Goal: Information Seeking & Learning: Understand process/instructions

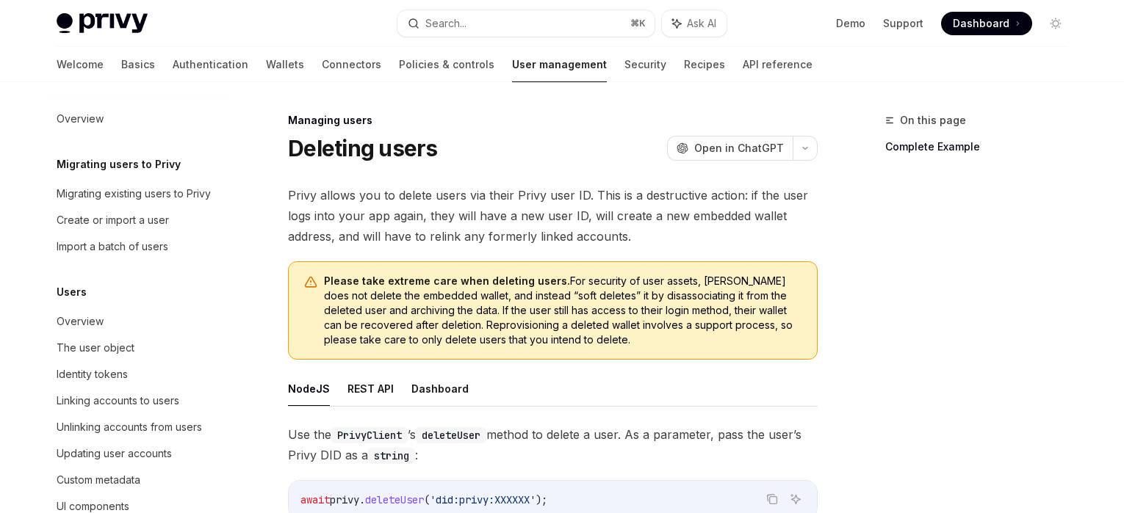
scroll to position [318, 0]
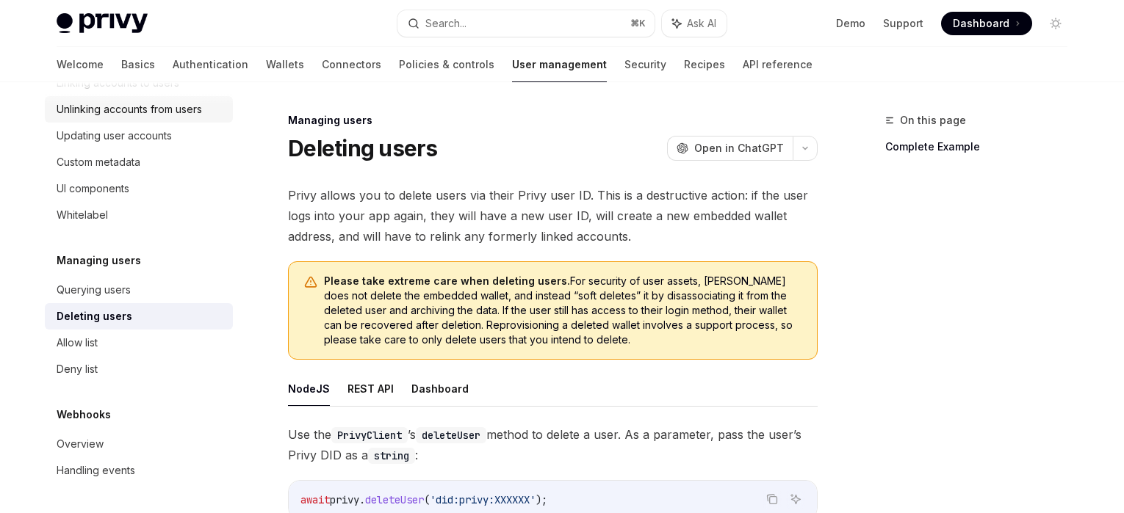
click at [129, 118] on link "Unlinking accounts from users" at bounding box center [139, 109] width 188 height 26
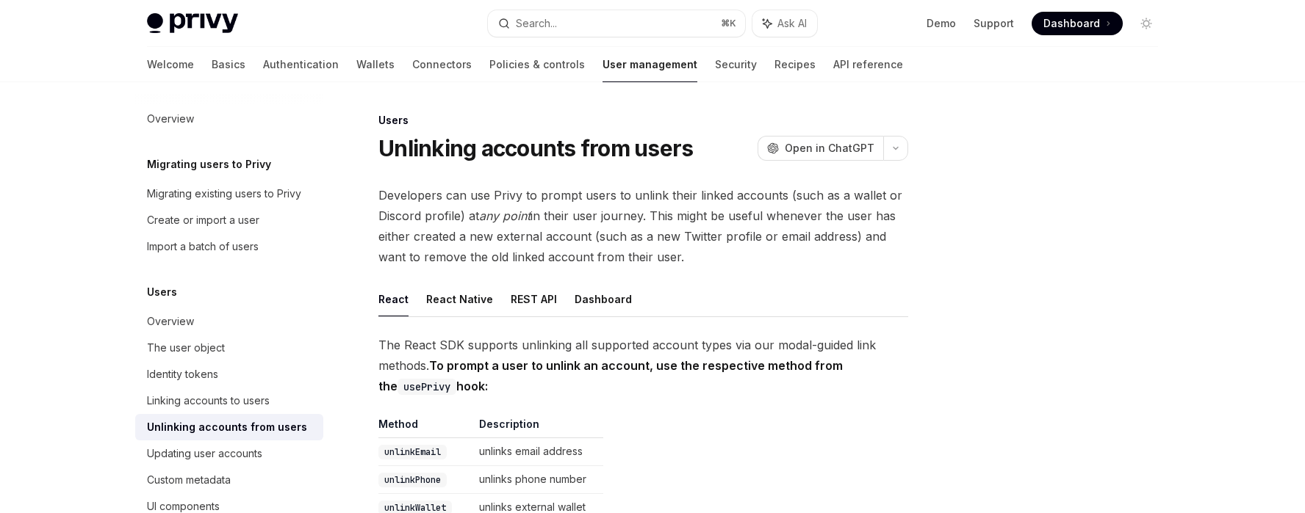
click at [995, 273] on div at bounding box center [1057, 313] width 223 height 402
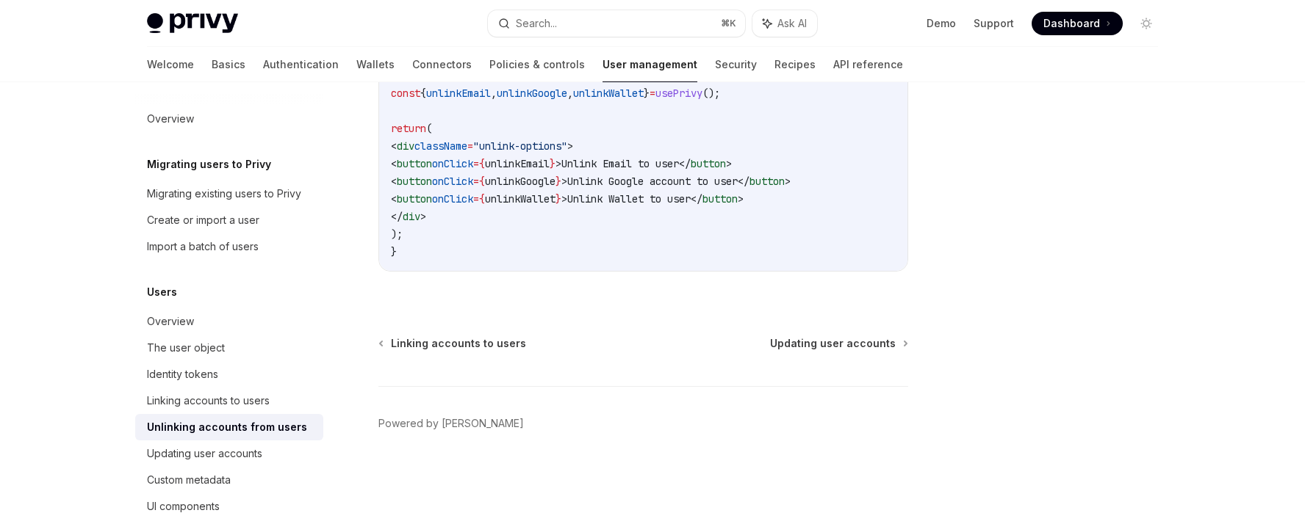
scroll to position [815, 0]
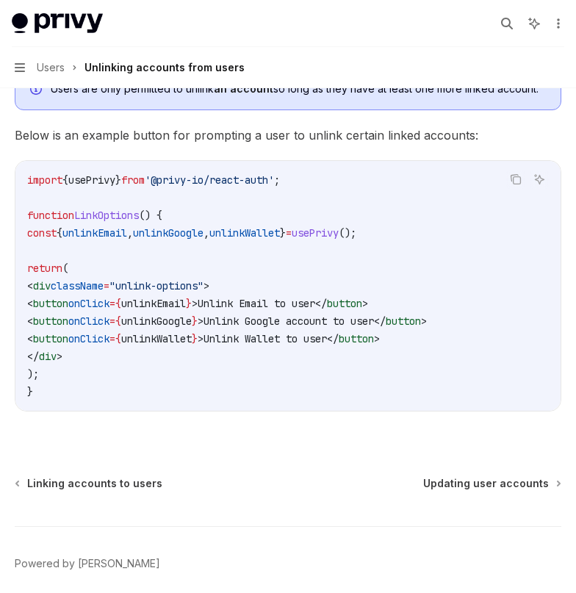
type textarea "*"
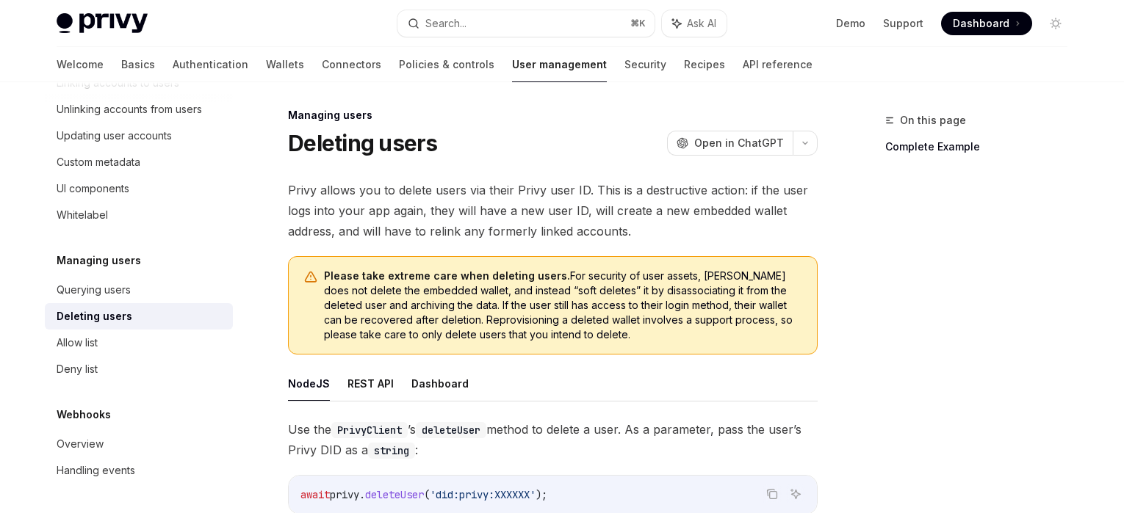
scroll to position [6, 0]
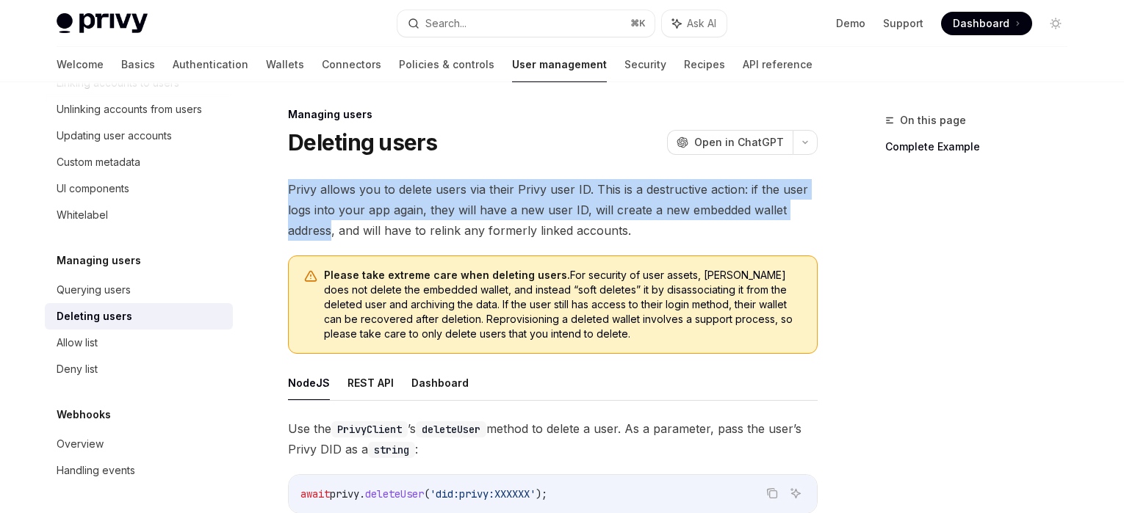
drag, startPoint x: 331, startPoint y: 230, endPoint x: 273, endPoint y: 195, distance: 68.2
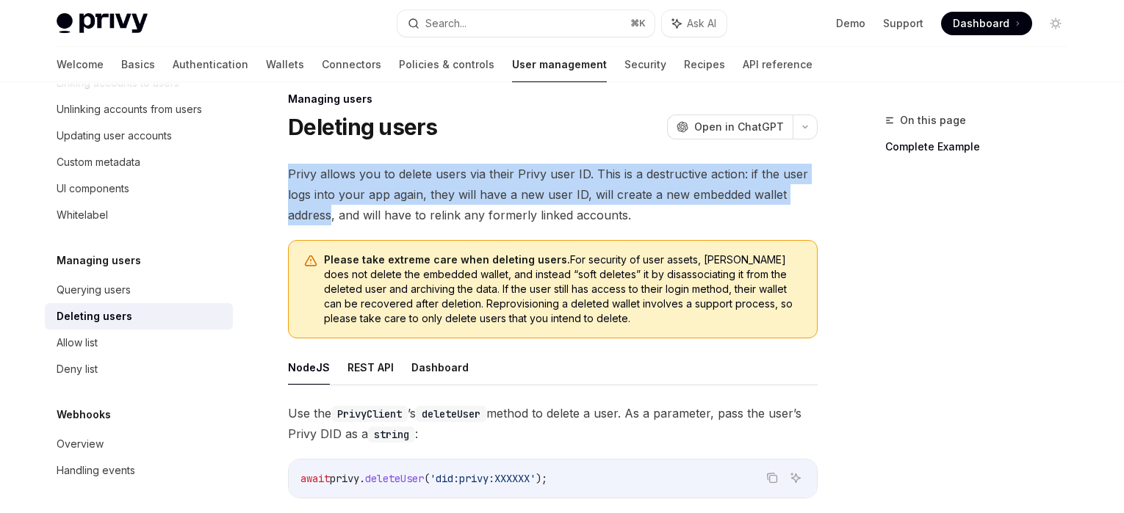
scroll to position [23, 0]
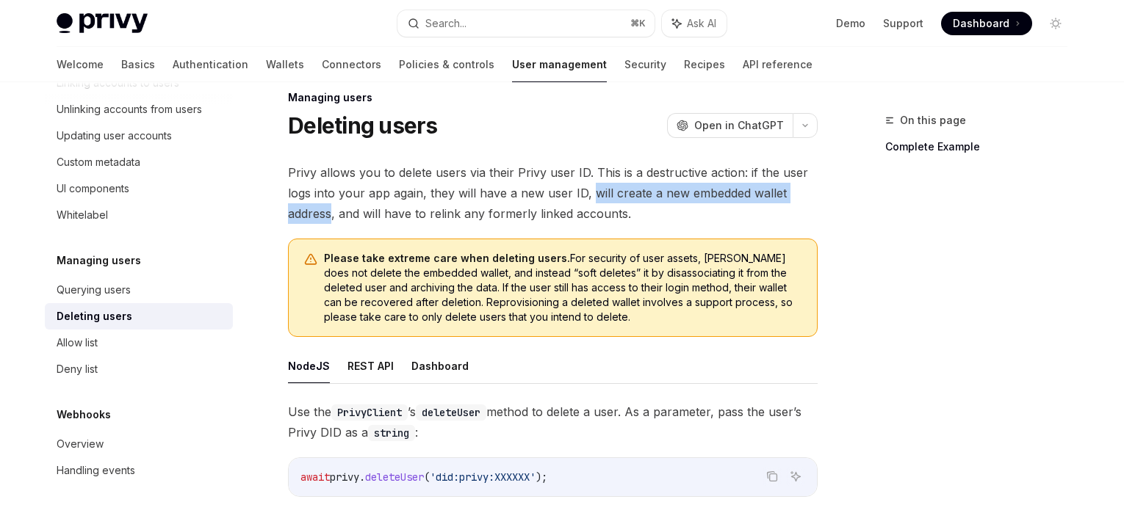
drag, startPoint x: 332, startPoint y: 213, endPoint x: 590, endPoint y: 194, distance: 258.6
click at [590, 194] on span "Privy allows you to delete users via their Privy user ID. This is a destructive…" at bounding box center [553, 193] width 530 height 62
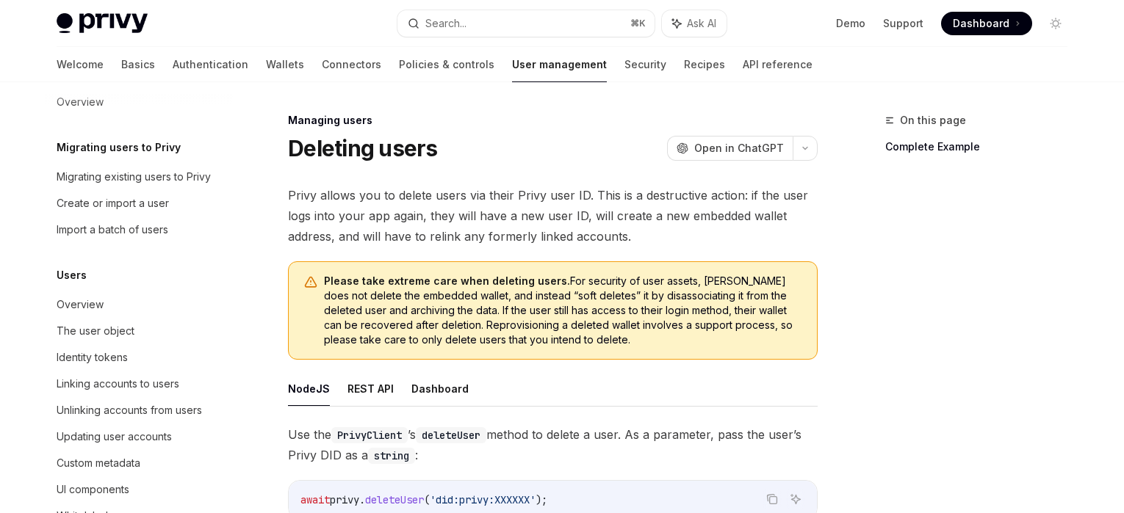
scroll to position [0, 0]
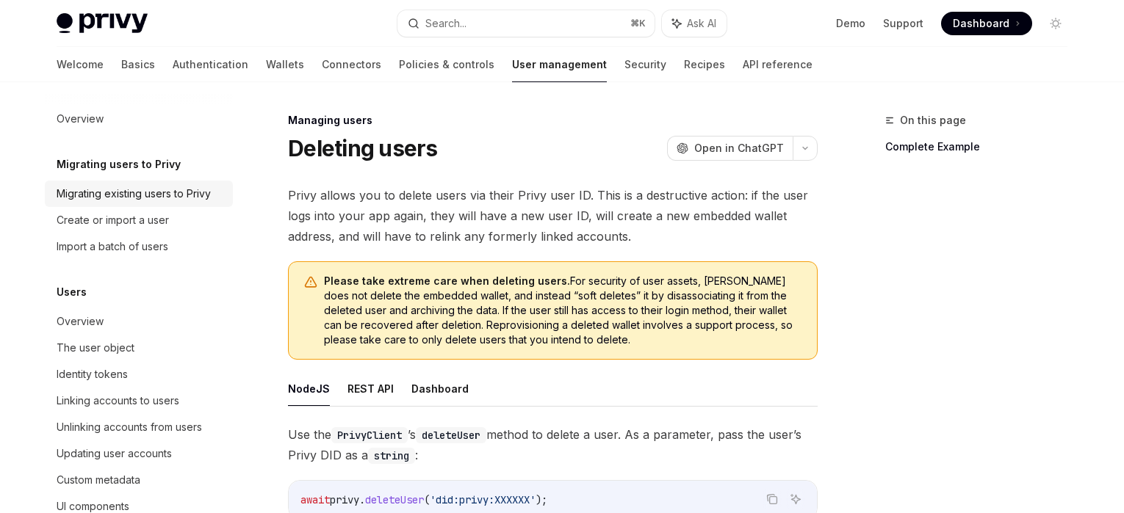
click at [179, 200] on div "Migrating existing users to Privy" at bounding box center [134, 194] width 154 height 18
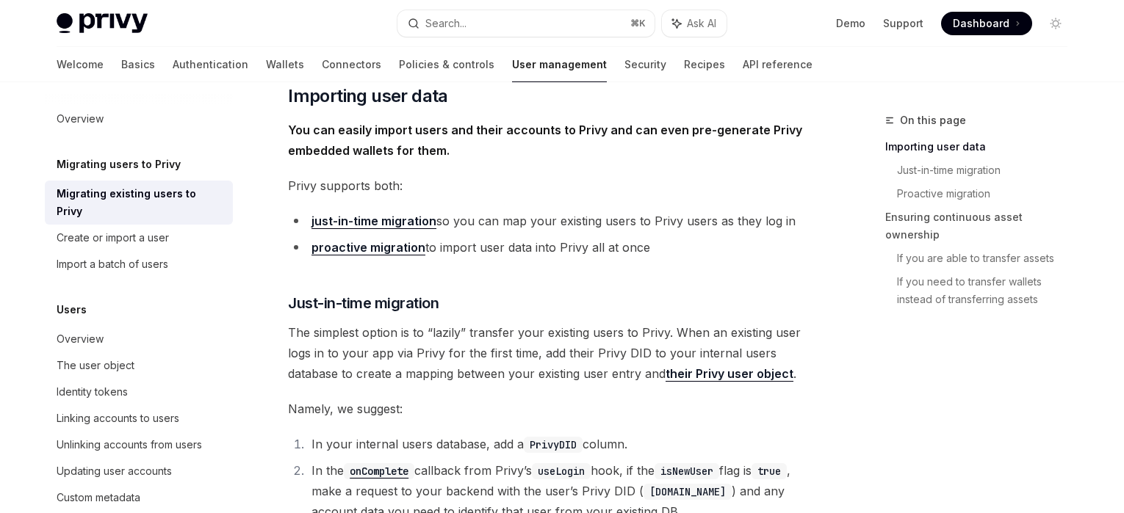
scroll to position [278, 0]
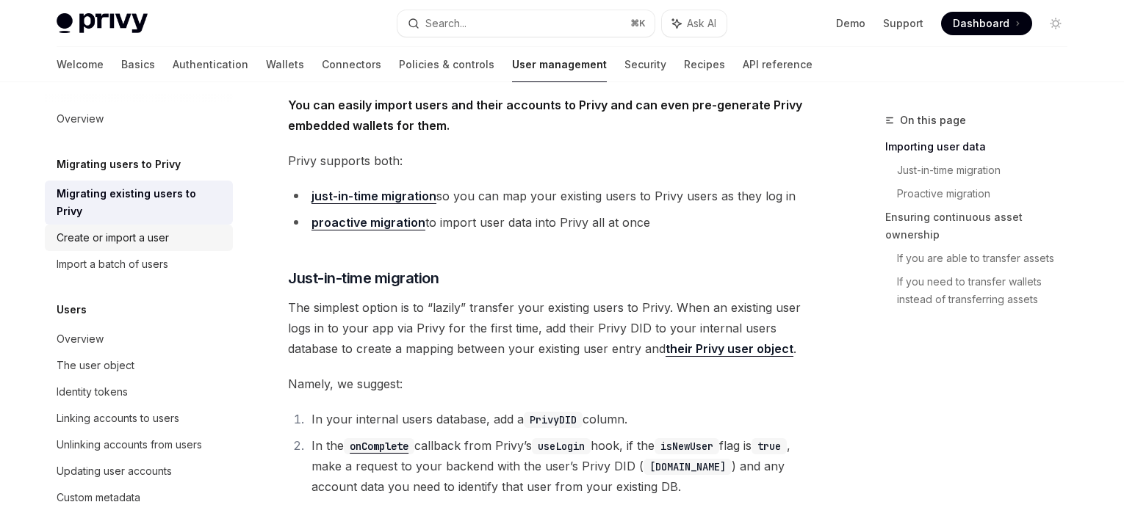
click at [162, 235] on div "Create or import a user" at bounding box center [113, 238] width 112 height 18
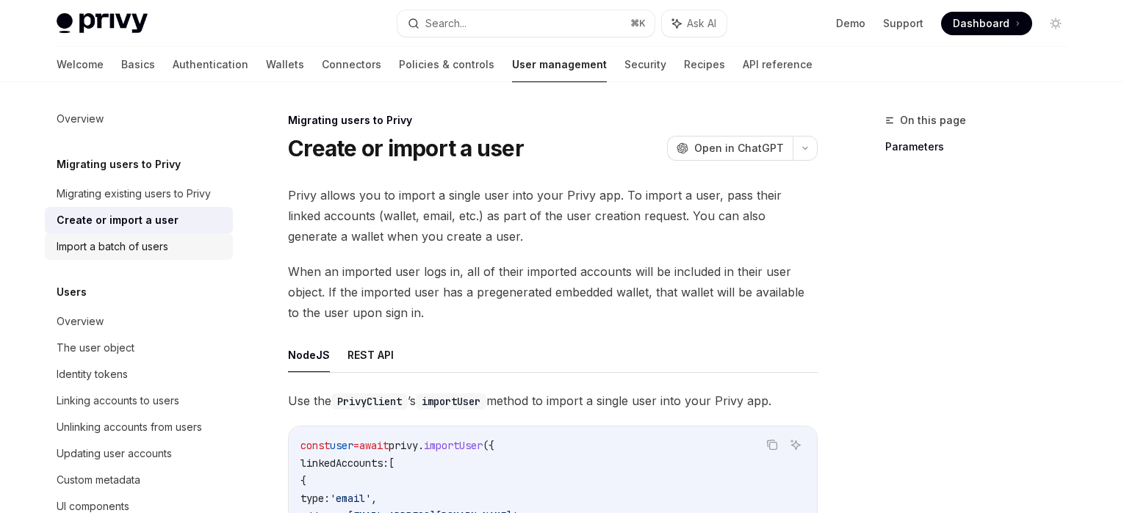
click at [155, 250] on div "Import a batch of users" at bounding box center [113, 247] width 112 height 18
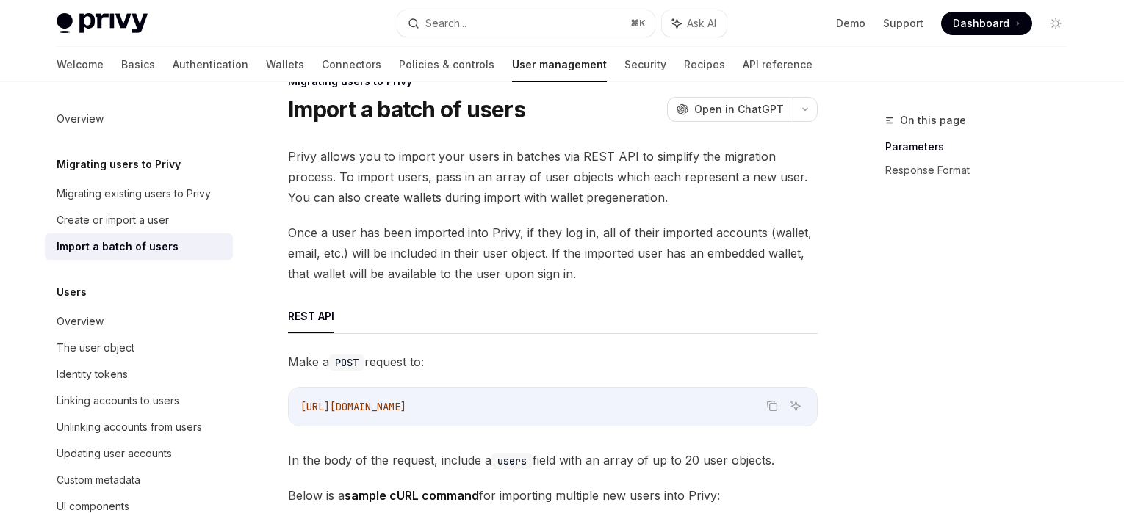
scroll to position [249, 0]
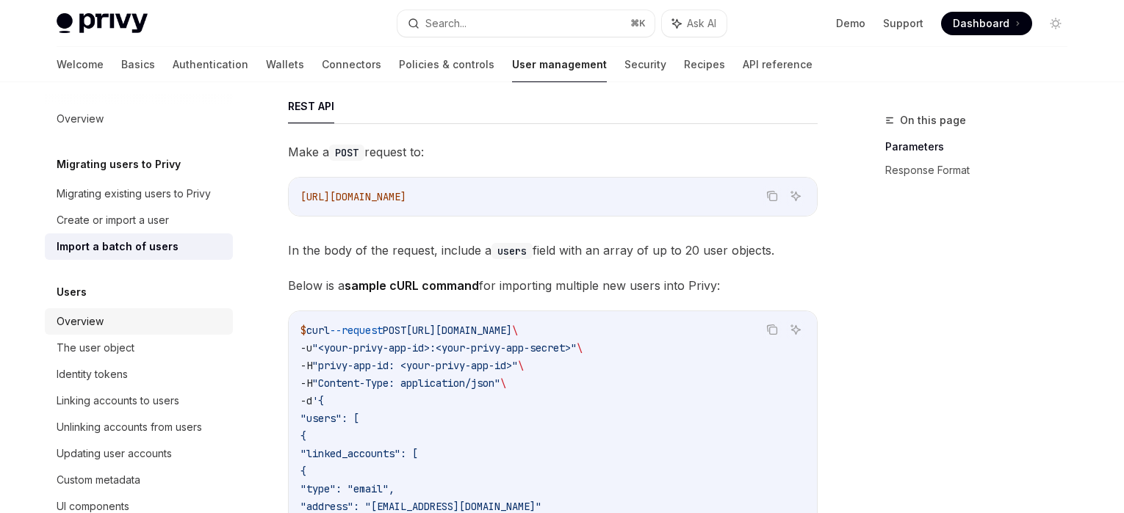
click at [93, 314] on div "Overview" at bounding box center [80, 322] width 47 height 18
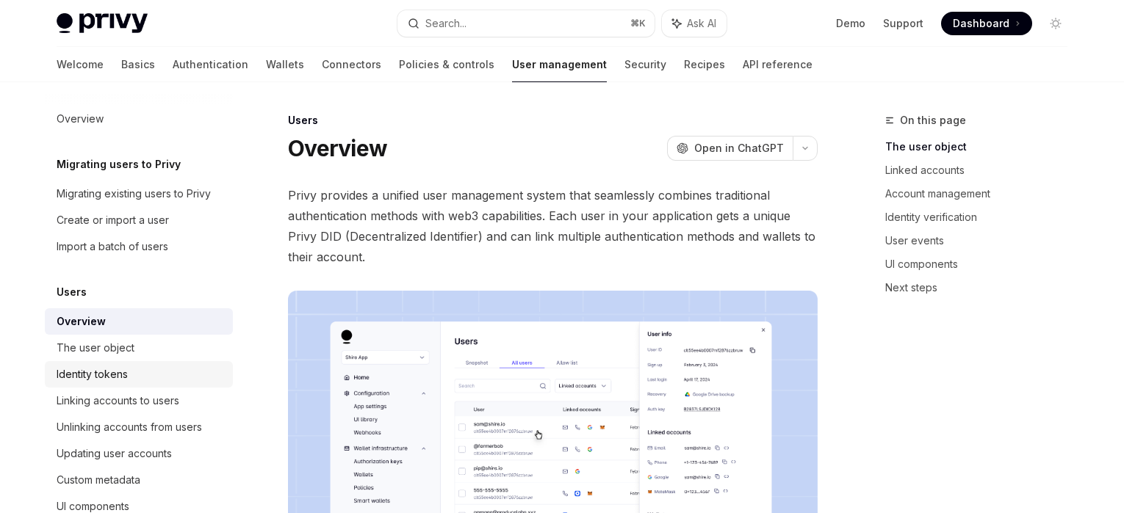
click at [129, 361] on link "Identity tokens" at bounding box center [139, 374] width 188 height 26
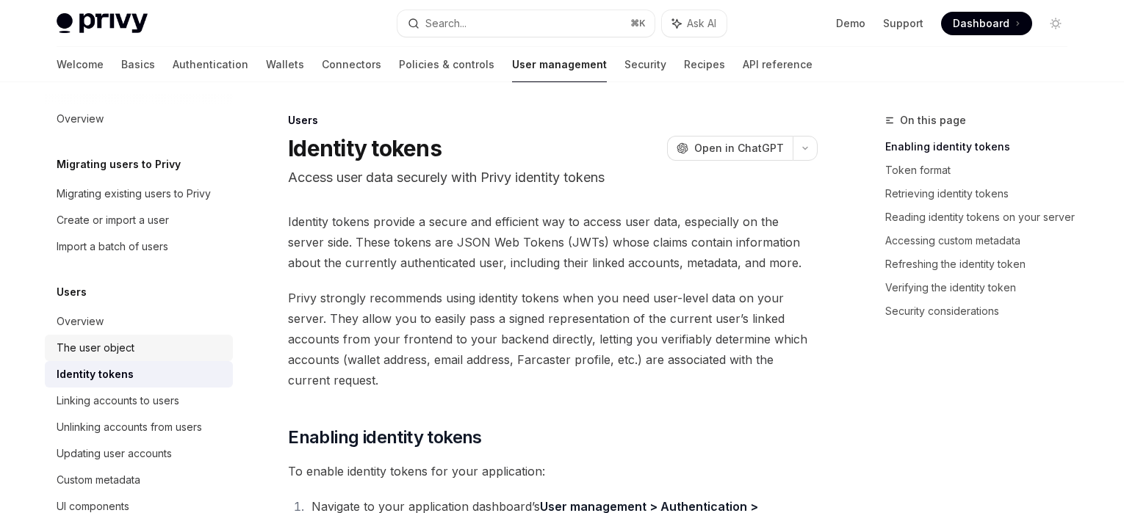
click at [137, 353] on div "The user object" at bounding box center [140, 348] width 167 height 18
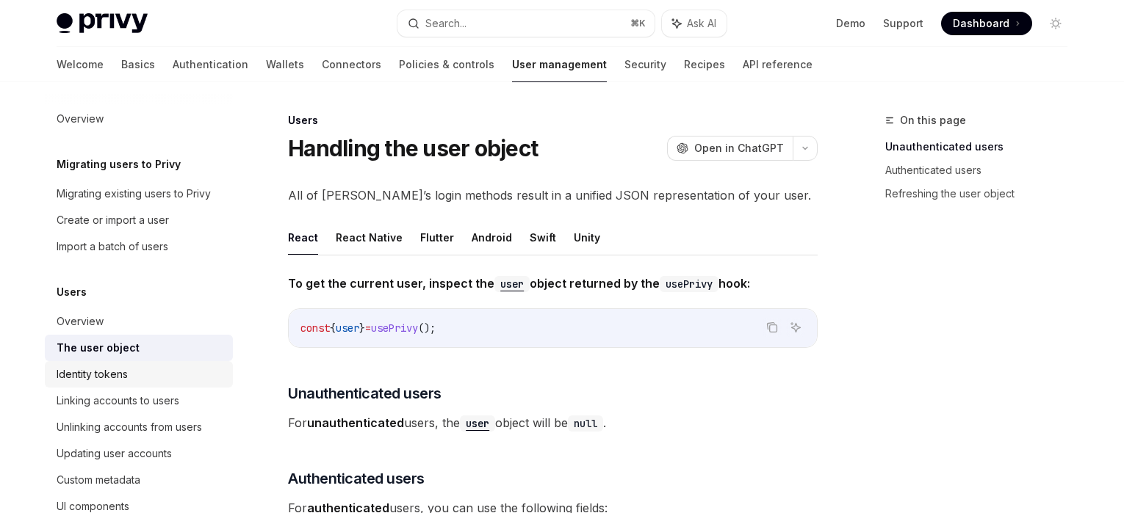
click at [135, 366] on div "Identity tokens" at bounding box center [140, 375] width 167 height 18
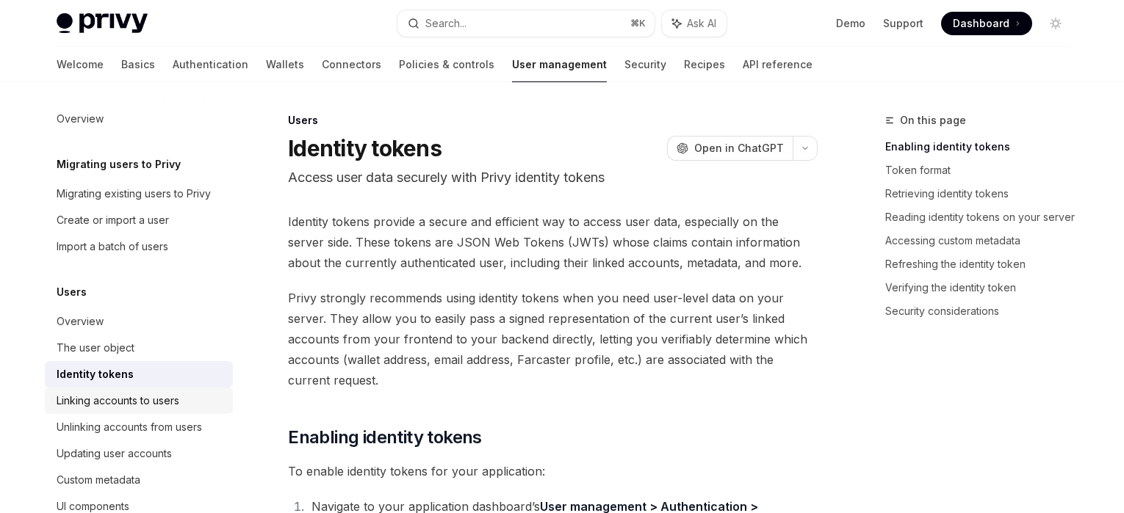
click at [136, 390] on link "Linking accounts to users" at bounding box center [139, 401] width 188 height 26
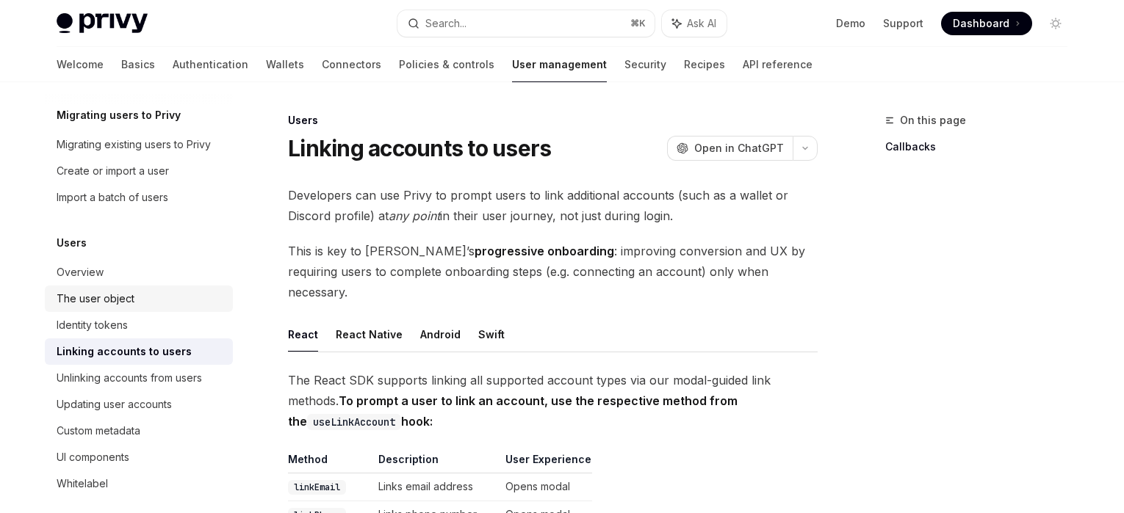
scroll to position [109, 0]
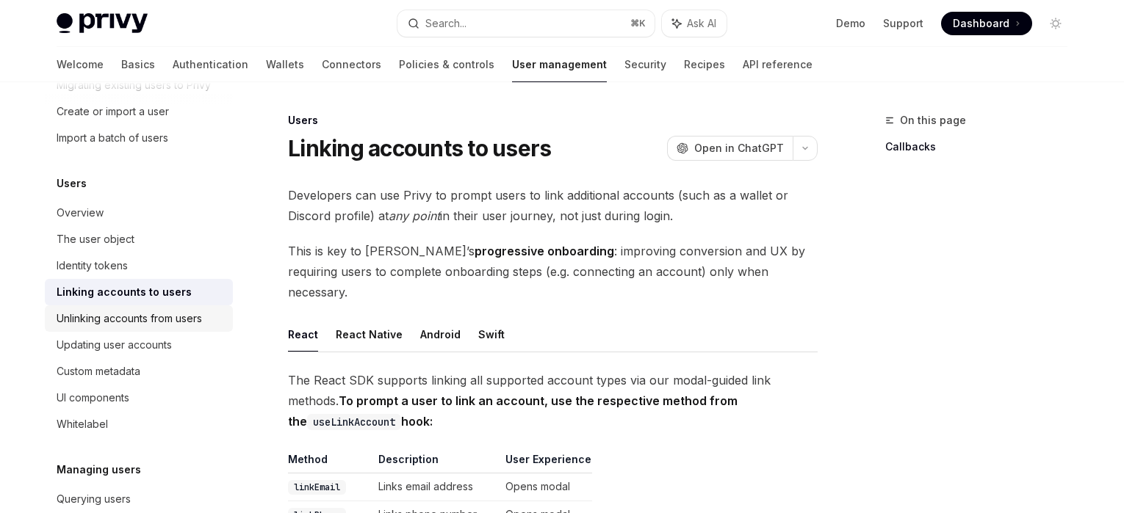
click at [155, 326] on div "Unlinking accounts from users" at bounding box center [129, 319] width 145 height 18
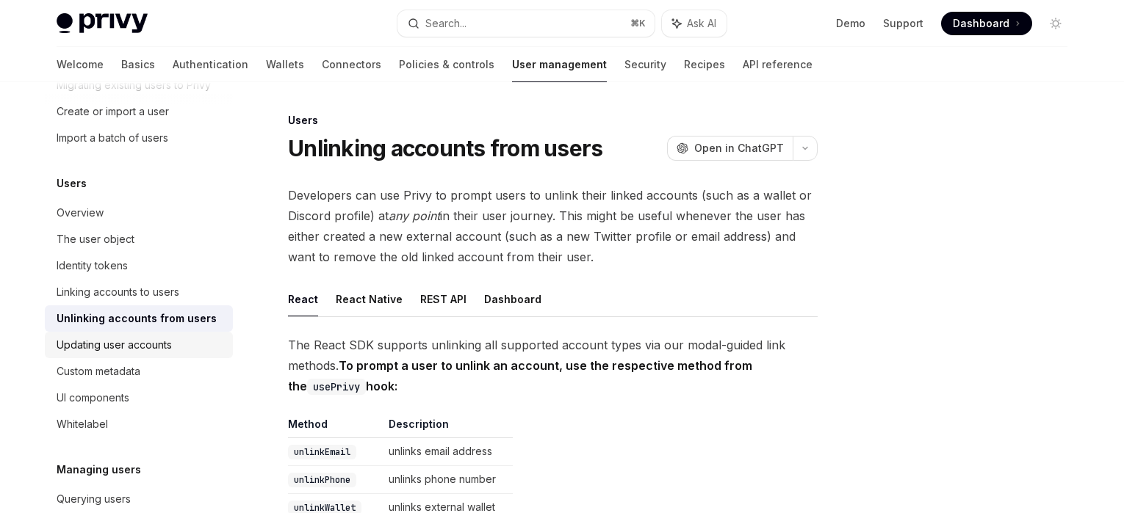
click at [148, 342] on div "Updating user accounts" at bounding box center [114, 345] width 115 height 18
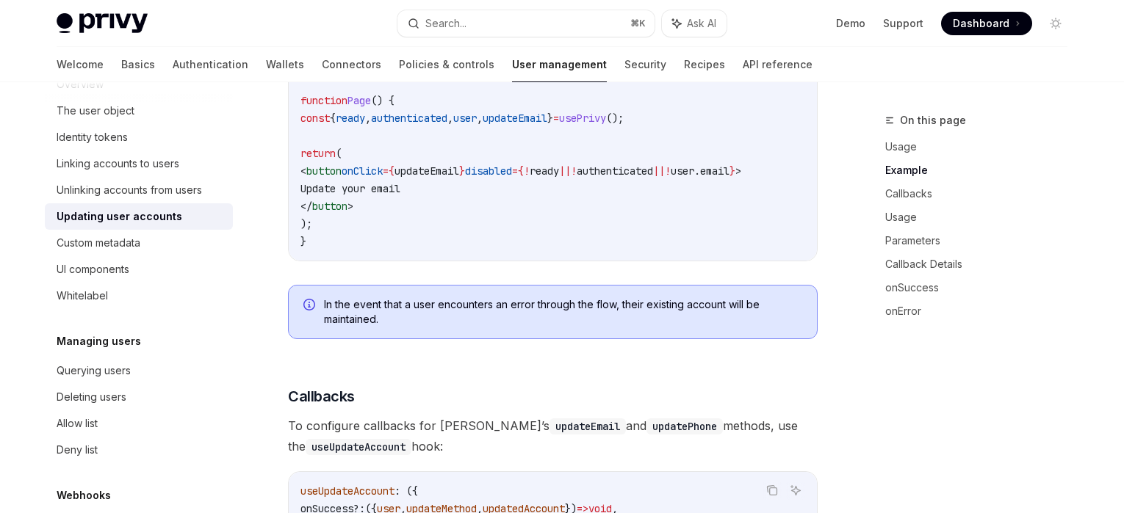
scroll to position [317, 0]
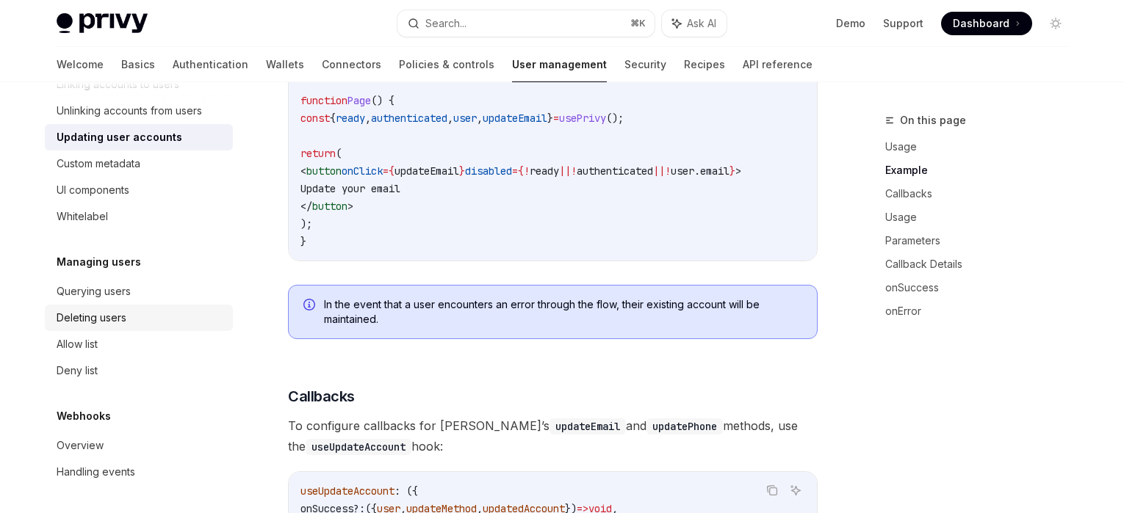
click at [115, 328] on link "Deleting users" at bounding box center [139, 318] width 188 height 26
type textarea "*"
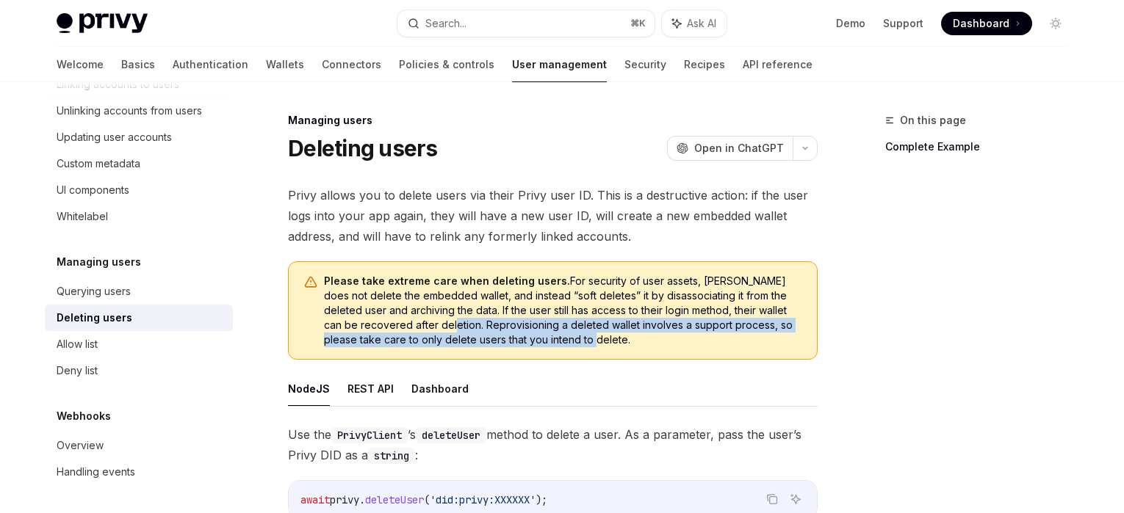
drag, startPoint x: 396, startPoint y: 331, endPoint x: 605, endPoint y: 353, distance: 210.5
click at [603, 353] on div "Please take extreme care when deleting users. For security of user assets, Priv…" at bounding box center [553, 311] width 530 height 98
click at [606, 353] on div "Please take extreme care when deleting users. For security of user assets, Priv…" at bounding box center [553, 311] width 530 height 98
drag, startPoint x: 394, startPoint y: 329, endPoint x: 646, endPoint y: 346, distance: 251.8
click at [646, 346] on span "Please take extreme care when deleting users. For security of user assets, Priv…" at bounding box center [563, 310] width 478 height 73
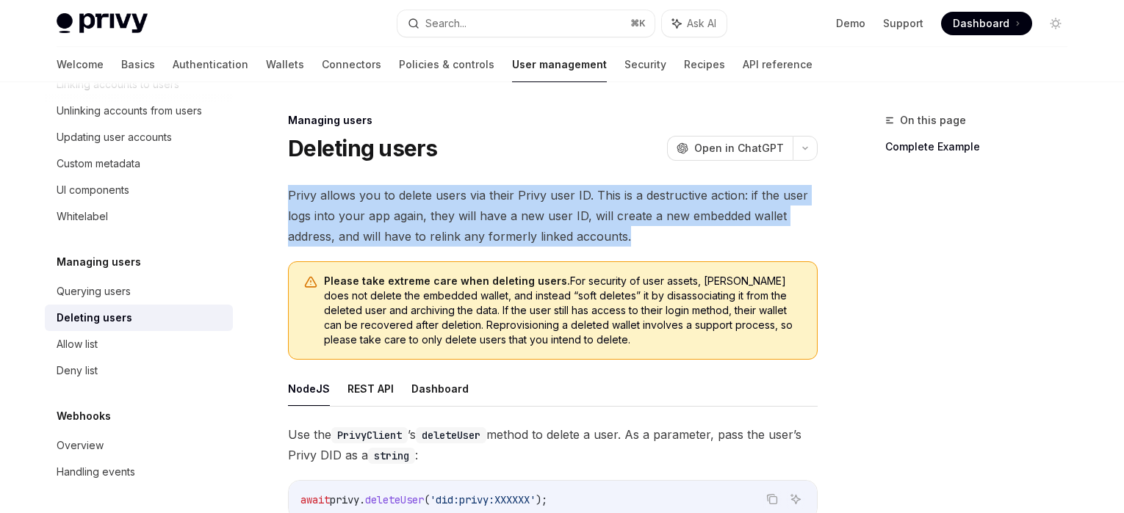
drag, startPoint x: 289, startPoint y: 196, endPoint x: 641, endPoint y: 230, distance: 352.8
click at [640, 230] on span "Privy allows you to delete users via their Privy user ID. This is a destructive…" at bounding box center [553, 216] width 530 height 62
click at [641, 230] on span "Privy allows you to delete users via their Privy user ID. This is a destructive…" at bounding box center [553, 216] width 530 height 62
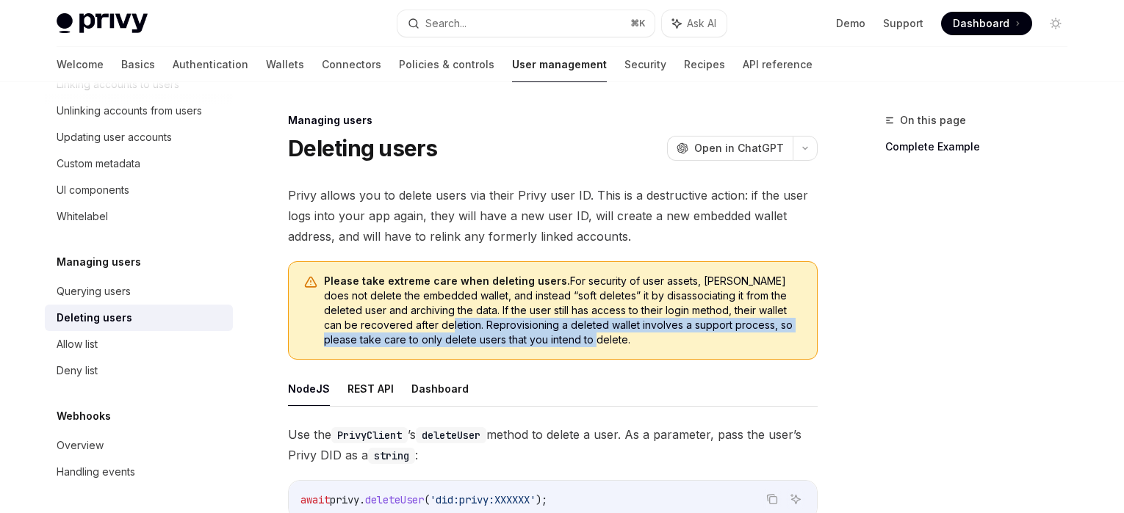
drag, startPoint x: 577, startPoint y: 350, endPoint x: 391, endPoint y: 327, distance: 188.0
click at [391, 327] on div "Please take extreme care when deleting users. For security of user assets, Priv…" at bounding box center [553, 311] width 530 height 98
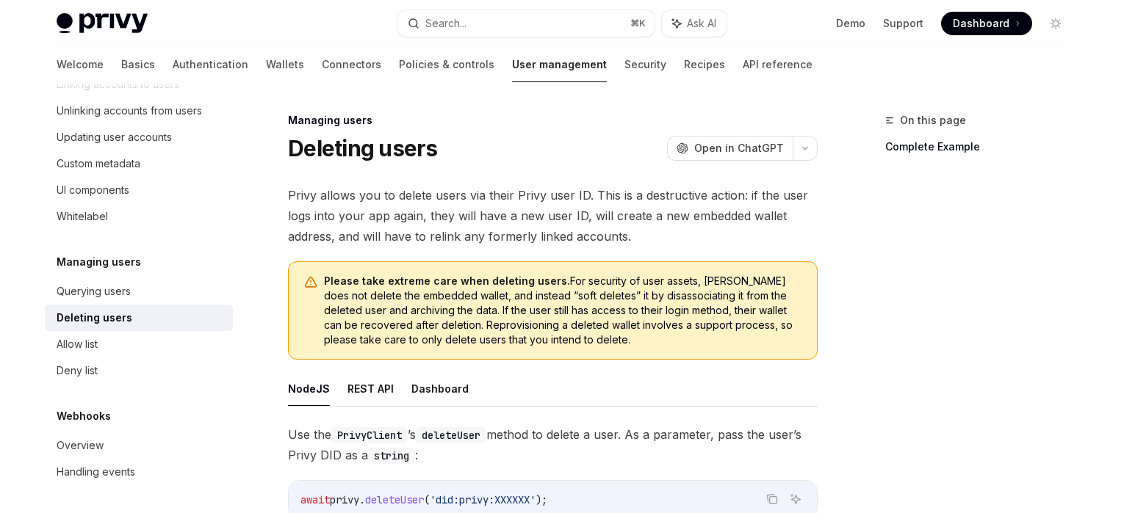
click at [566, 329] on span "Please take extreme care when deleting users. For security of user assets, Priv…" at bounding box center [563, 310] width 478 height 73
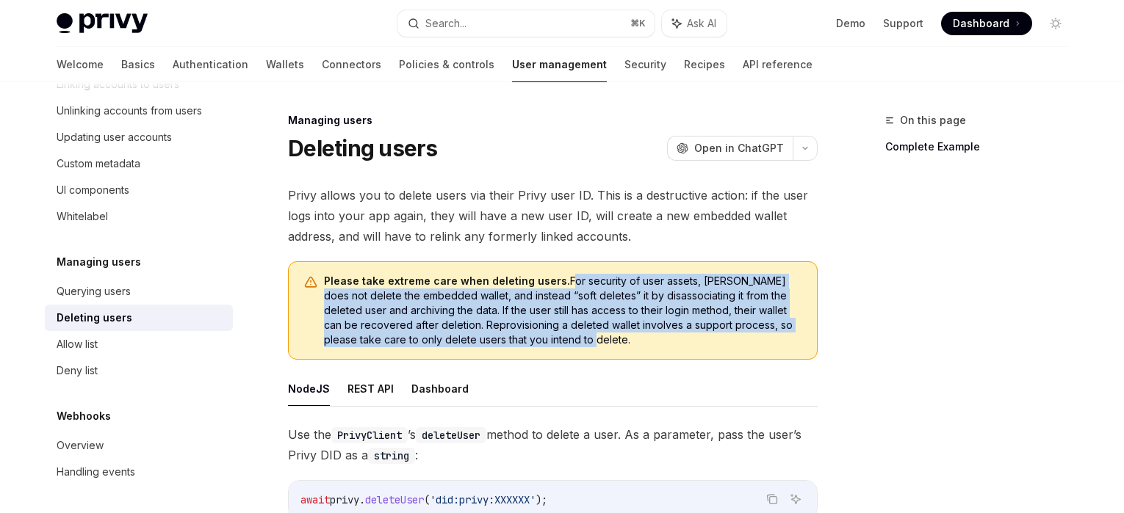
drag, startPoint x: 559, startPoint y: 283, endPoint x: 582, endPoint y: 340, distance: 61.7
click at [582, 340] on span "Please take extreme care when deleting users. For security of user assets, Priv…" at bounding box center [563, 310] width 478 height 73
drag, startPoint x: 563, startPoint y: 284, endPoint x: 584, endPoint y: 356, distance: 75.8
click at [584, 356] on div "Please take extreme care when deleting users. For security of user assets, Priv…" at bounding box center [553, 311] width 530 height 98
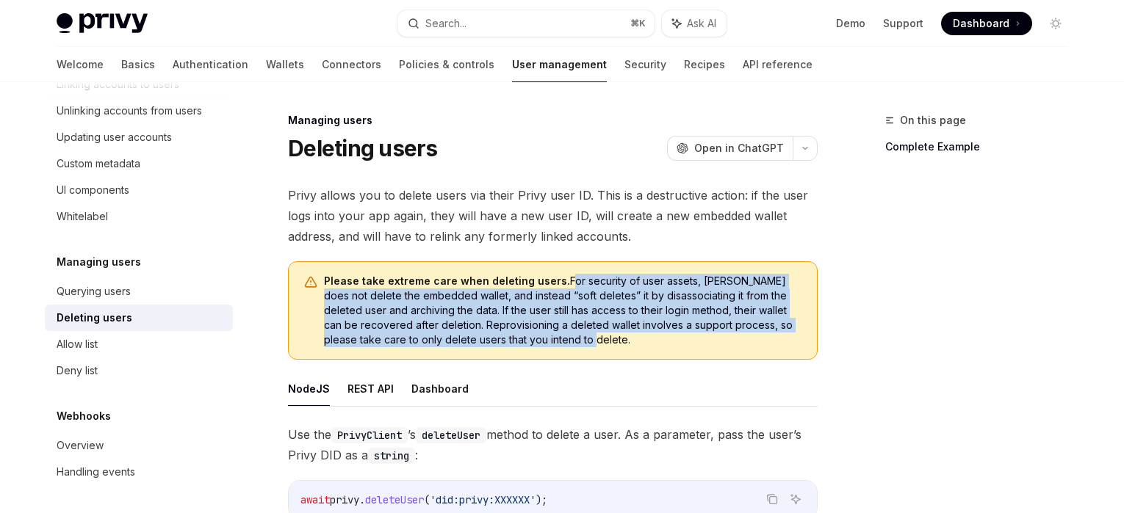
click at [588, 346] on span "Please take extreme care when deleting users. For security of user assets, Priv…" at bounding box center [563, 310] width 478 height 73
drag, startPoint x: 592, startPoint y: 345, endPoint x: 556, endPoint y: 276, distance: 77.2
click at [556, 276] on span "Please take extreme care when deleting users. For security of user assets, Priv…" at bounding box center [563, 310] width 478 height 73
click at [587, 355] on div "Please take extreme care when deleting users. For security of user assets, Priv…" at bounding box center [553, 311] width 530 height 98
drag, startPoint x: 588, startPoint y: 346, endPoint x: 313, endPoint y: 281, distance: 282.3
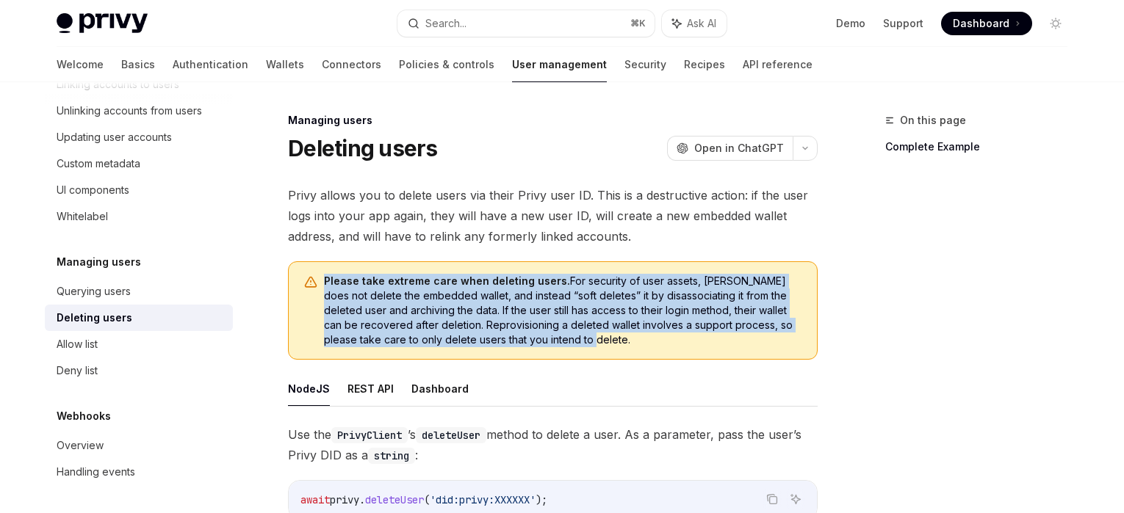
click at [313, 281] on div "Please take extreme care when deleting users. For security of user assets, Priv…" at bounding box center [553, 311] width 530 height 98
click at [574, 341] on span "Please take extreme care when deleting users. For security of user assets, Priv…" at bounding box center [563, 310] width 478 height 73
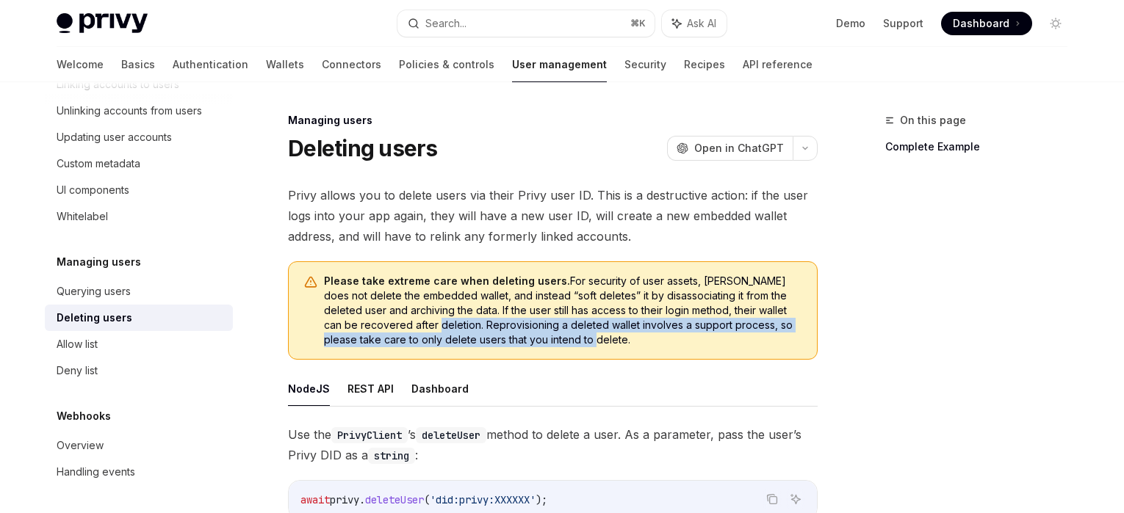
drag, startPoint x: 383, startPoint y: 318, endPoint x: 630, endPoint y: 338, distance: 247.6
click at [628, 338] on span "Please take extreme care when deleting users. For security of user assets, Priv…" at bounding box center [563, 310] width 478 height 73
click at [630, 338] on span "Please take extreme care when deleting users. For security of user assets, Priv…" at bounding box center [563, 310] width 478 height 73
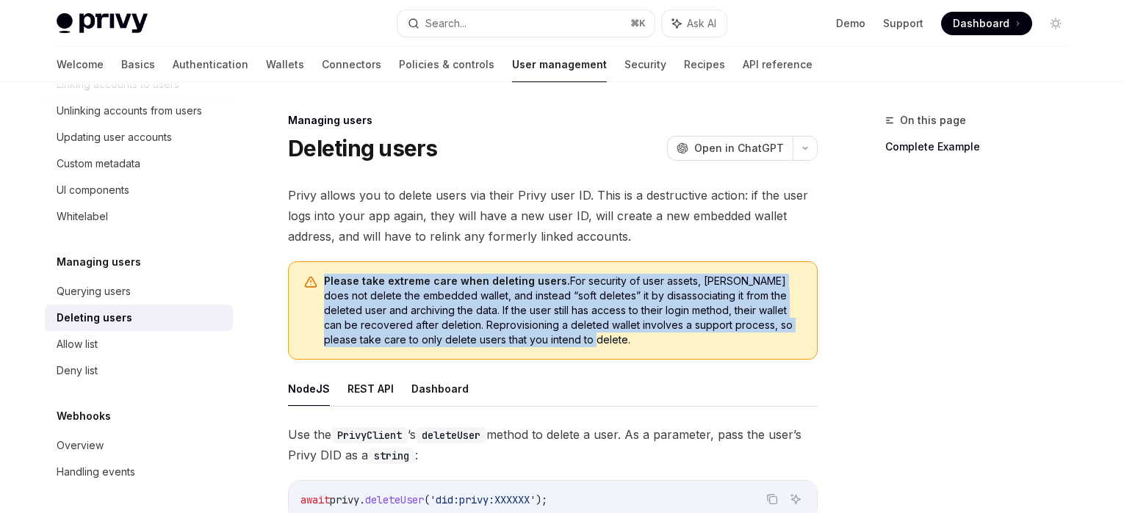
drag, startPoint x: 527, startPoint y: 327, endPoint x: 321, endPoint y: 257, distance: 217.9
click at [610, 345] on span "Please take extreme care when deleting users. For security of user assets, Priv…" at bounding box center [563, 310] width 478 height 73
drag, startPoint x: 624, startPoint y: 343, endPoint x: 342, endPoint y: 283, distance: 288.5
click at [342, 283] on span "Please take extreme care when deleting users. For security of user assets, Priv…" at bounding box center [563, 310] width 478 height 73
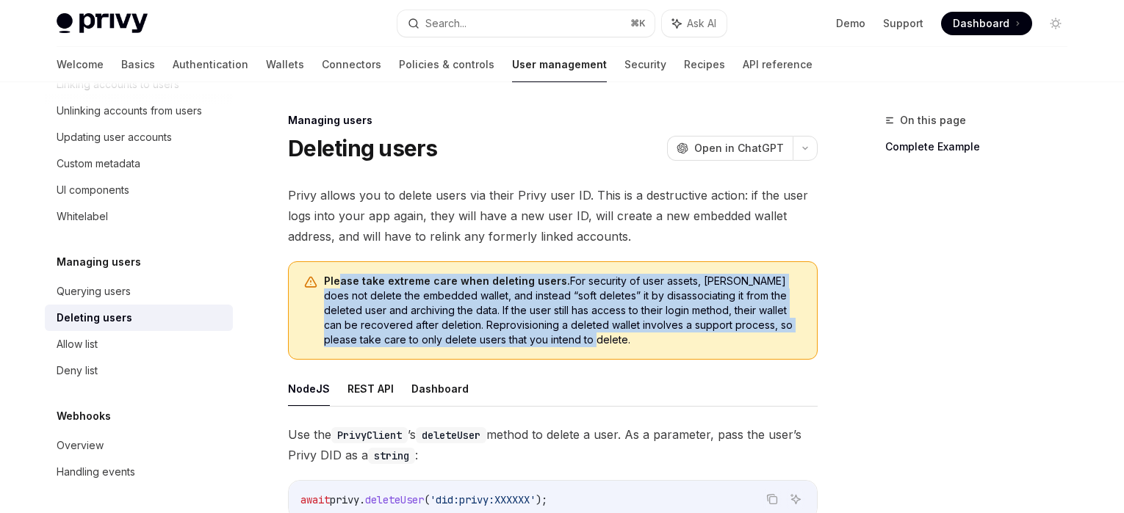
click at [342, 283] on strong "Please take extreme care when deleting users." at bounding box center [447, 281] width 246 height 12
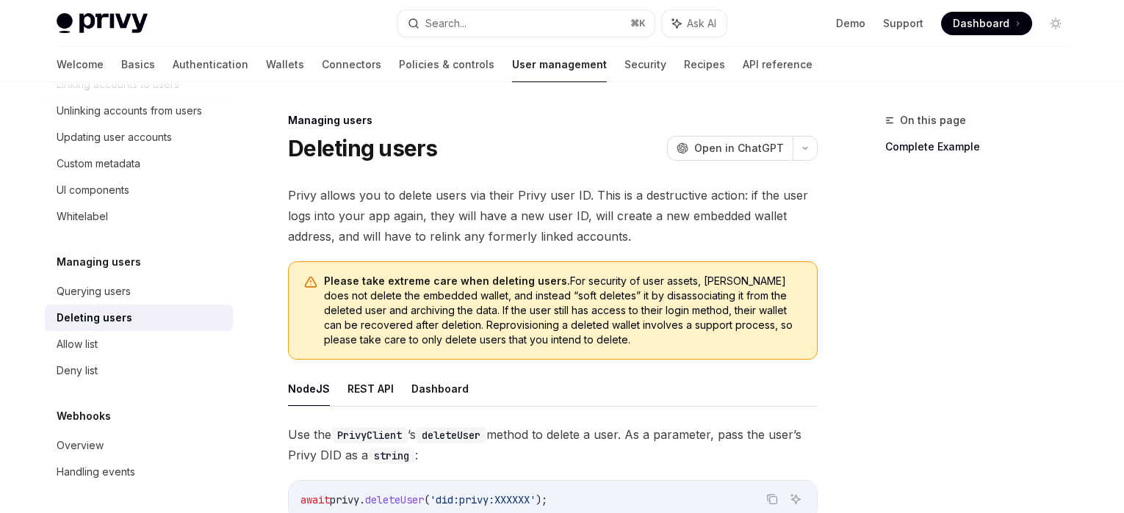
click at [616, 332] on span "Please take extreme care when deleting users. For security of user assets, Priv…" at bounding box center [563, 310] width 478 height 73
drag, startPoint x: 618, startPoint y: 349, endPoint x: 406, endPoint y: 345, distance: 212.4
click at [406, 345] on div "Please take extreme care when deleting users. For security of user assets, Priv…" at bounding box center [553, 311] width 530 height 98
click at [401, 343] on span "Please take extreme care when deleting users. For security of user assets, Priv…" at bounding box center [563, 310] width 478 height 73
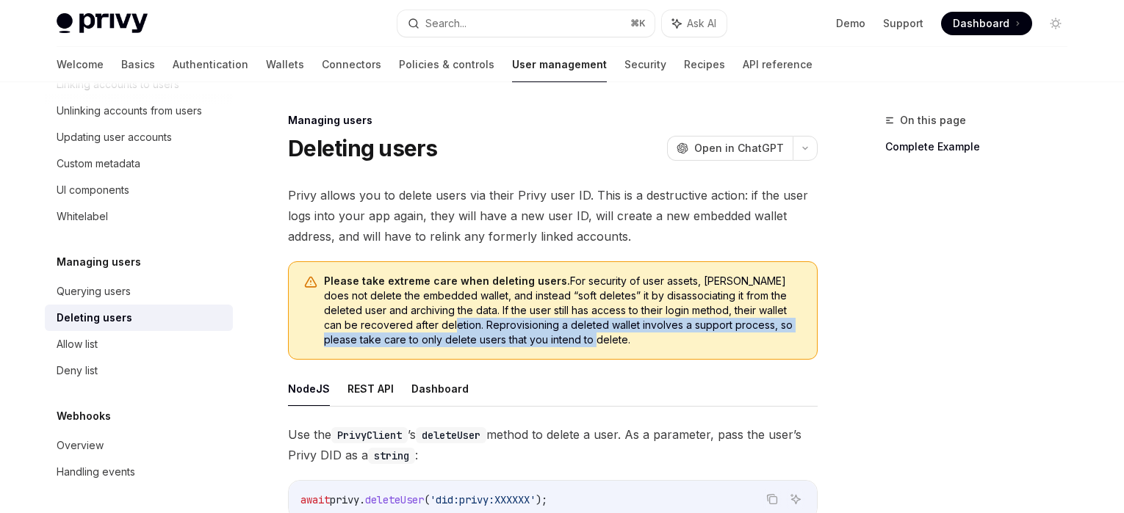
drag, startPoint x: 395, startPoint y: 323, endPoint x: 597, endPoint y: 345, distance: 203.2
click at [597, 345] on span "Please take extreme care when deleting users. For security of user assets, Priv…" at bounding box center [563, 310] width 478 height 73
click at [591, 342] on span "Please take extreme care when deleting users. For security of user assets, Priv…" at bounding box center [563, 310] width 478 height 73
drag, startPoint x: 392, startPoint y: 325, endPoint x: 568, endPoint y: 347, distance: 176.9
click at [568, 347] on span "Please take extreme care when deleting users. For security of user assets, Priv…" at bounding box center [563, 310] width 478 height 73
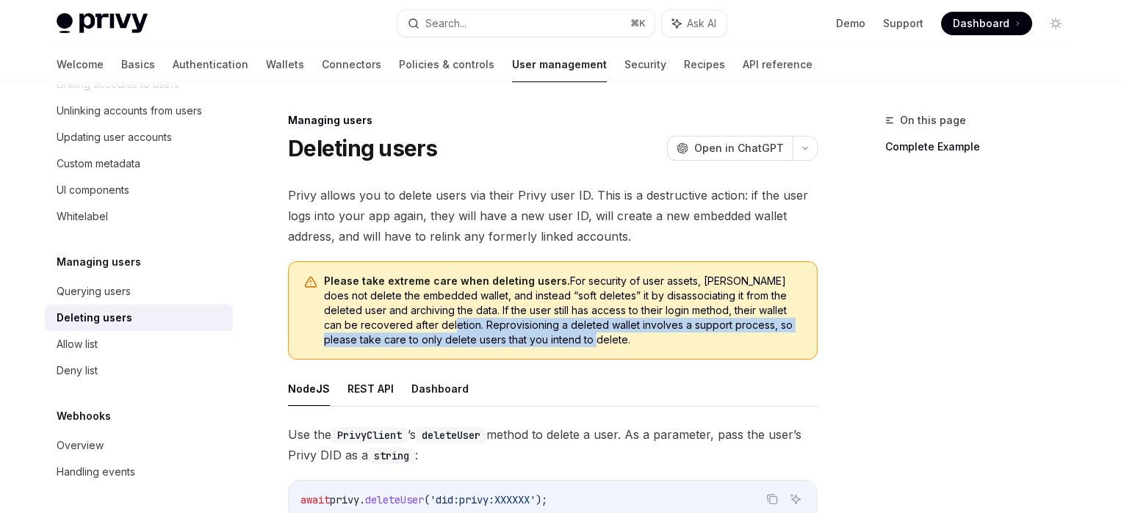
click at [568, 347] on span "Please take extreme care when deleting users. For security of user assets, Priv…" at bounding box center [563, 310] width 478 height 73
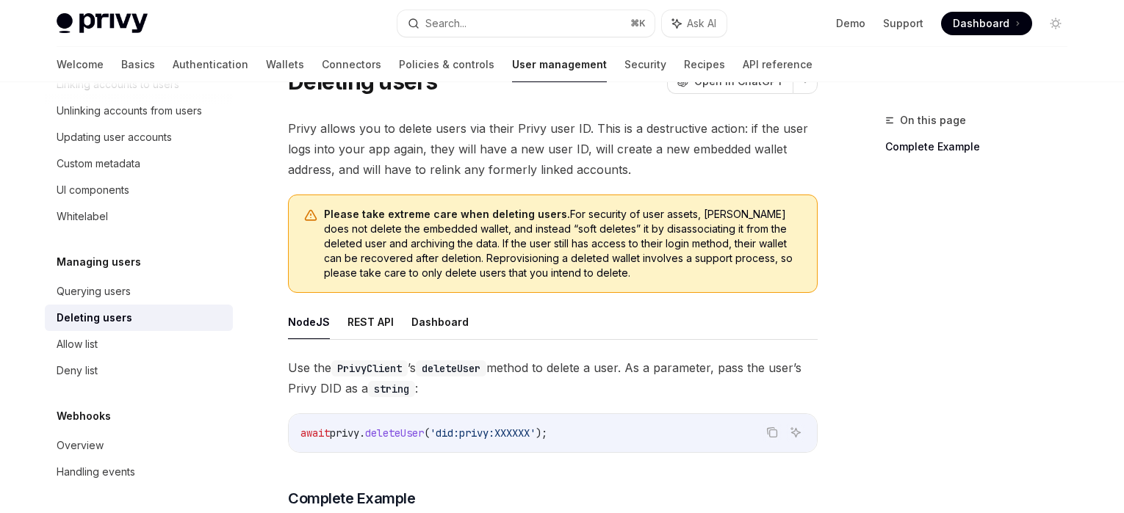
scroll to position [131, 0]
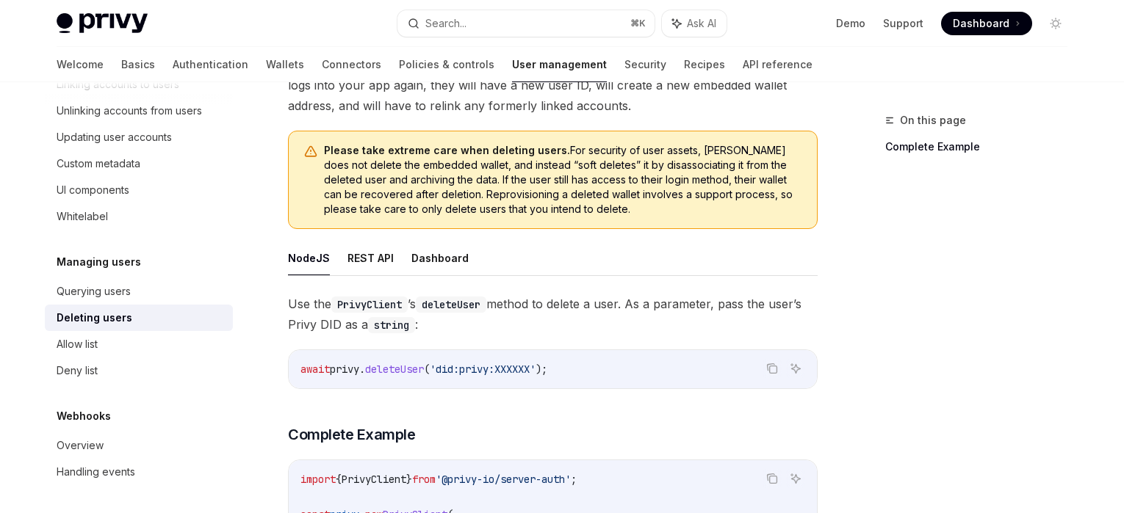
click at [901, 303] on div "On this page Complete Example" at bounding box center [967, 313] width 223 height 402
